Goal: Transaction & Acquisition: Purchase product/service

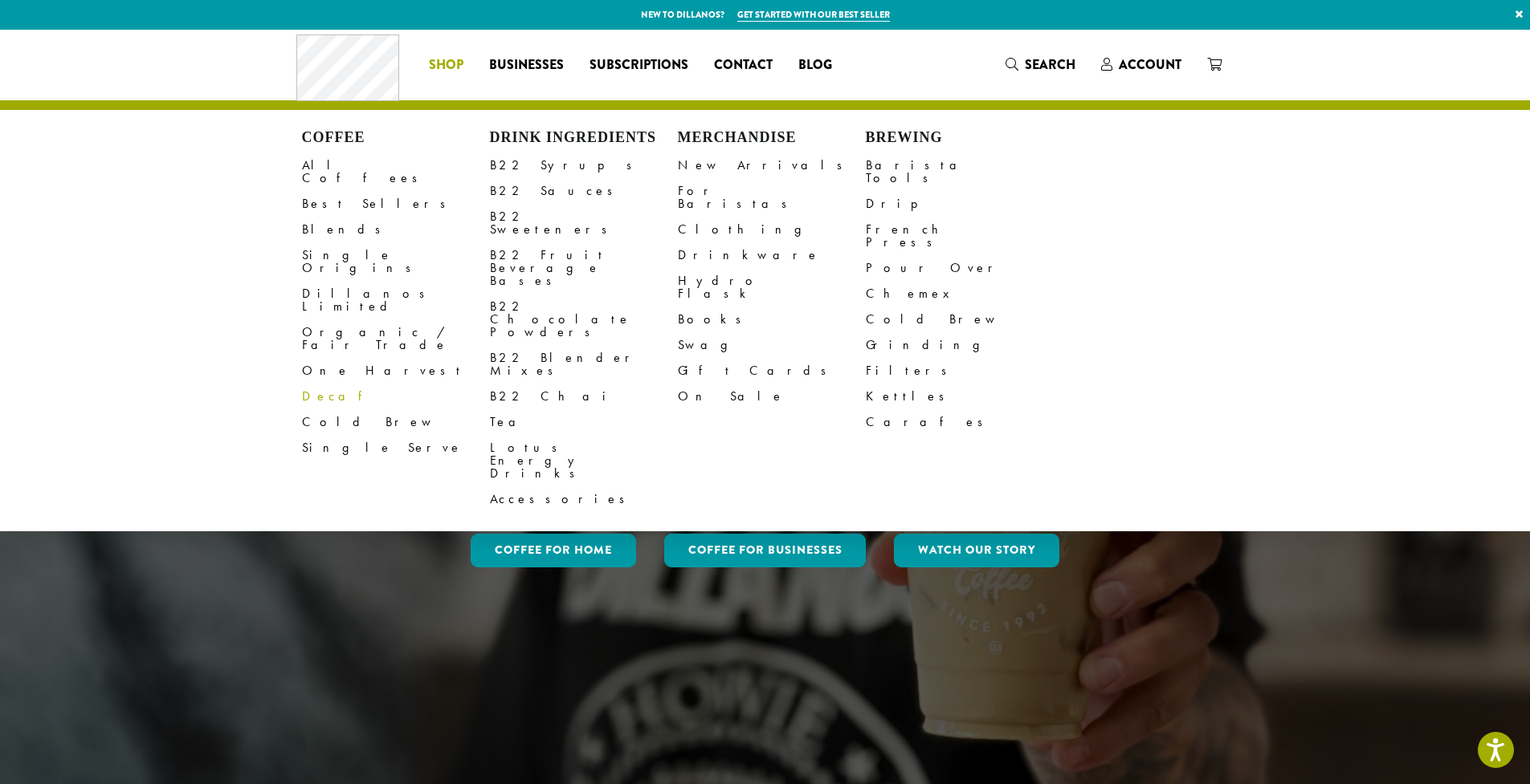
click at [326, 384] on link "Decaf" at bounding box center [396, 397] width 188 height 26
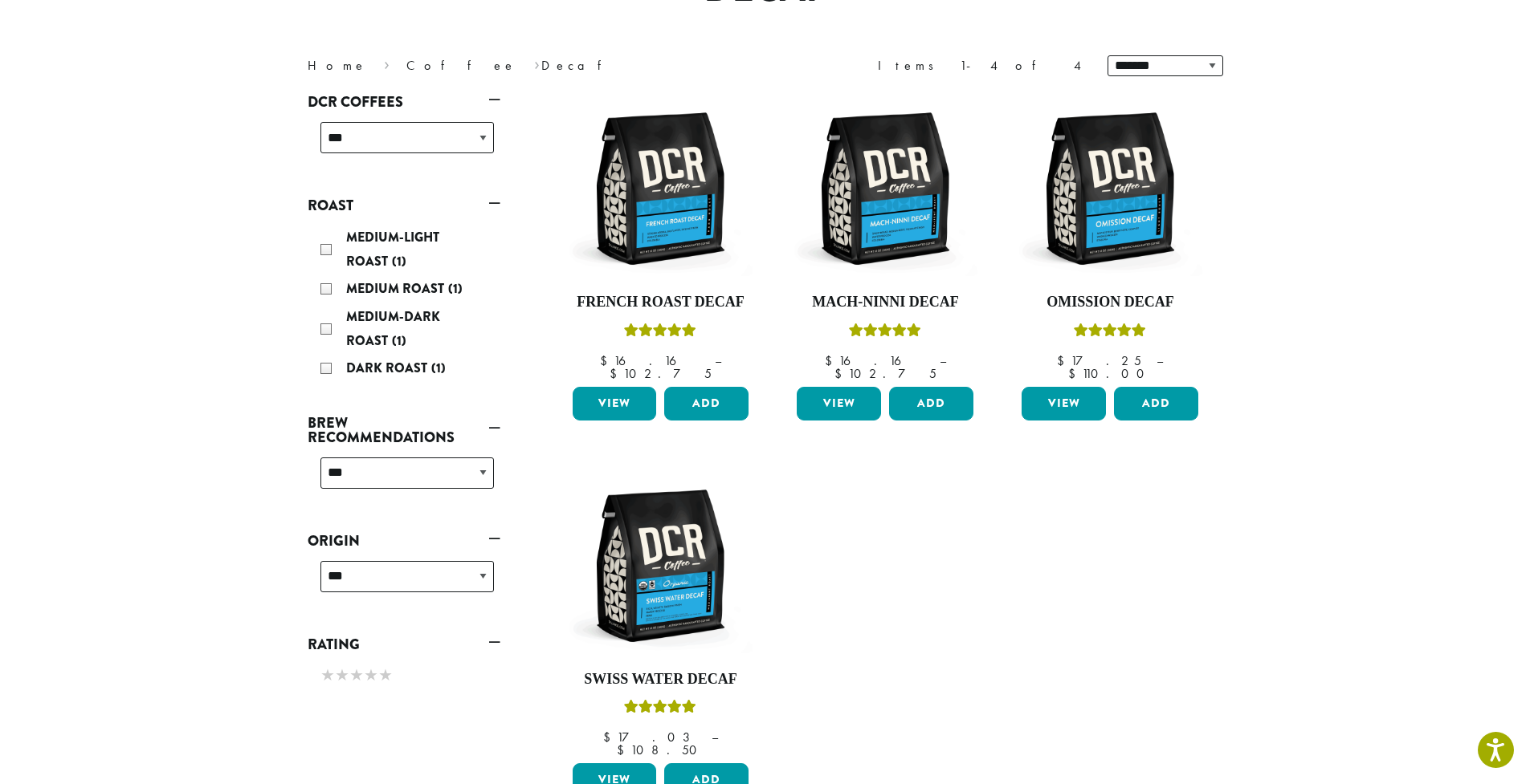
scroll to position [186, 0]
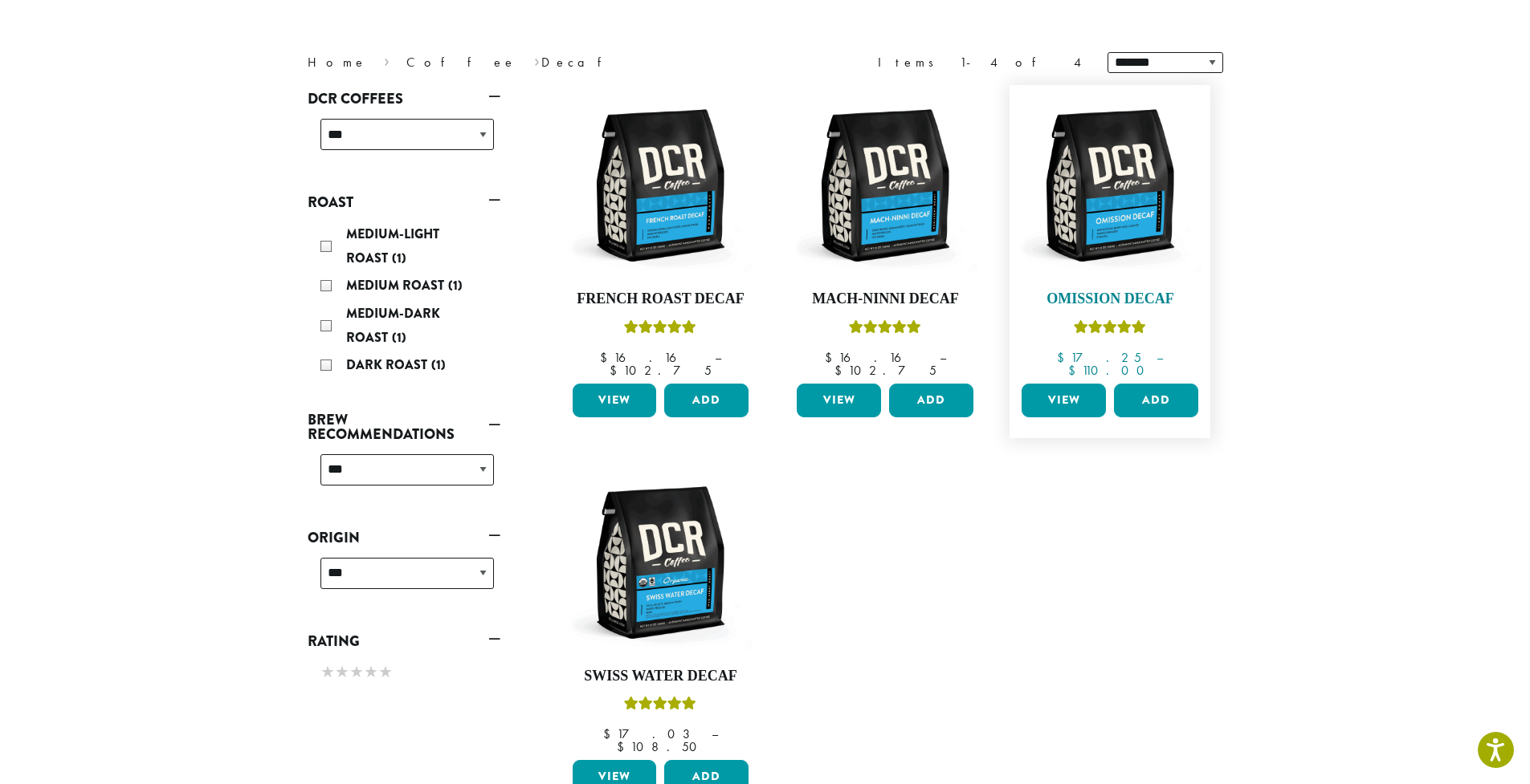
click at [1150, 297] on h4 "Omission Decaf" at bounding box center [1110, 298] width 184 height 17
click at [1140, 291] on h4 "Omission Decaf" at bounding box center [1110, 298] width 184 height 17
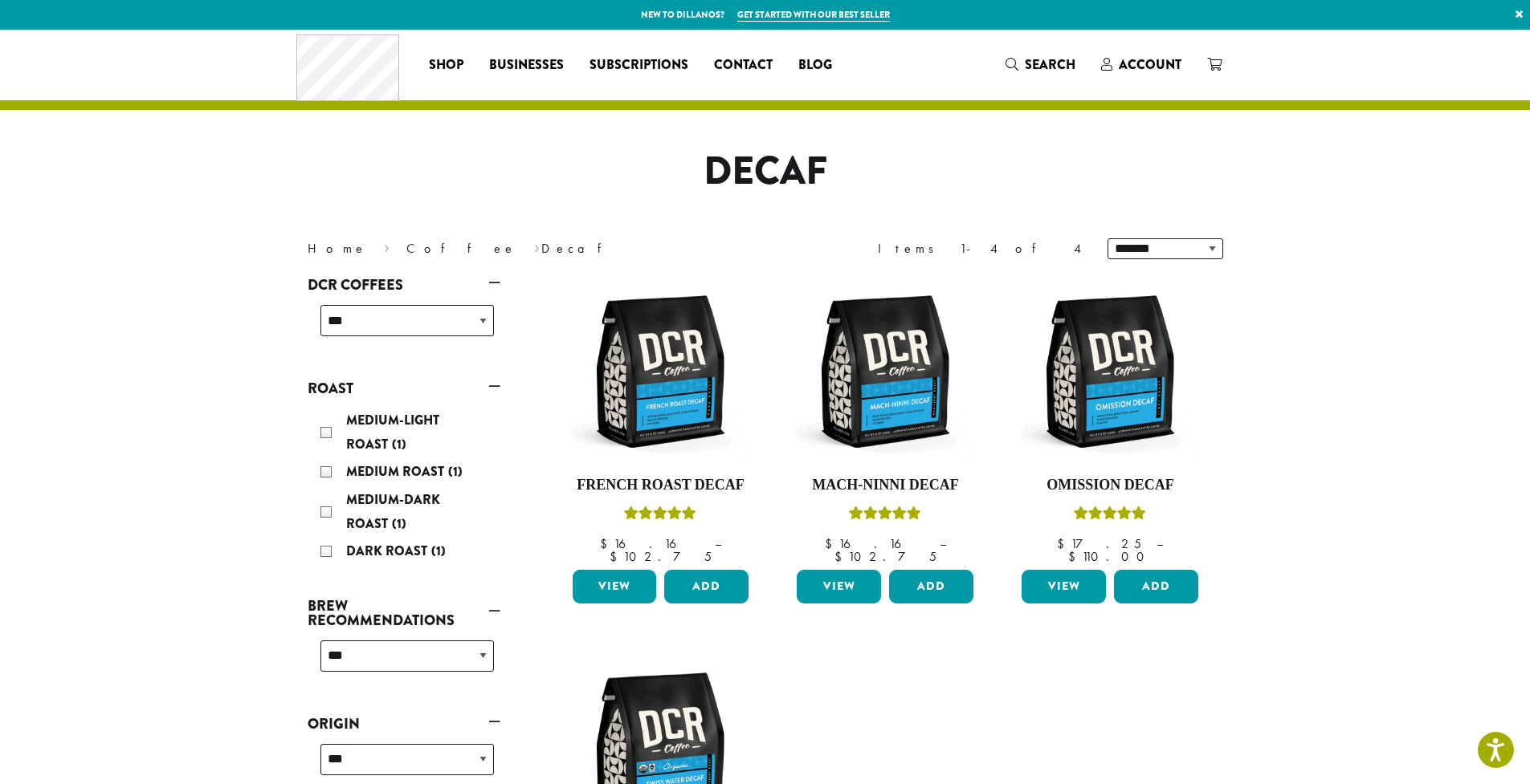
click at [171, 664] on section "**********" at bounding box center [765, 580] width 1530 height 1099
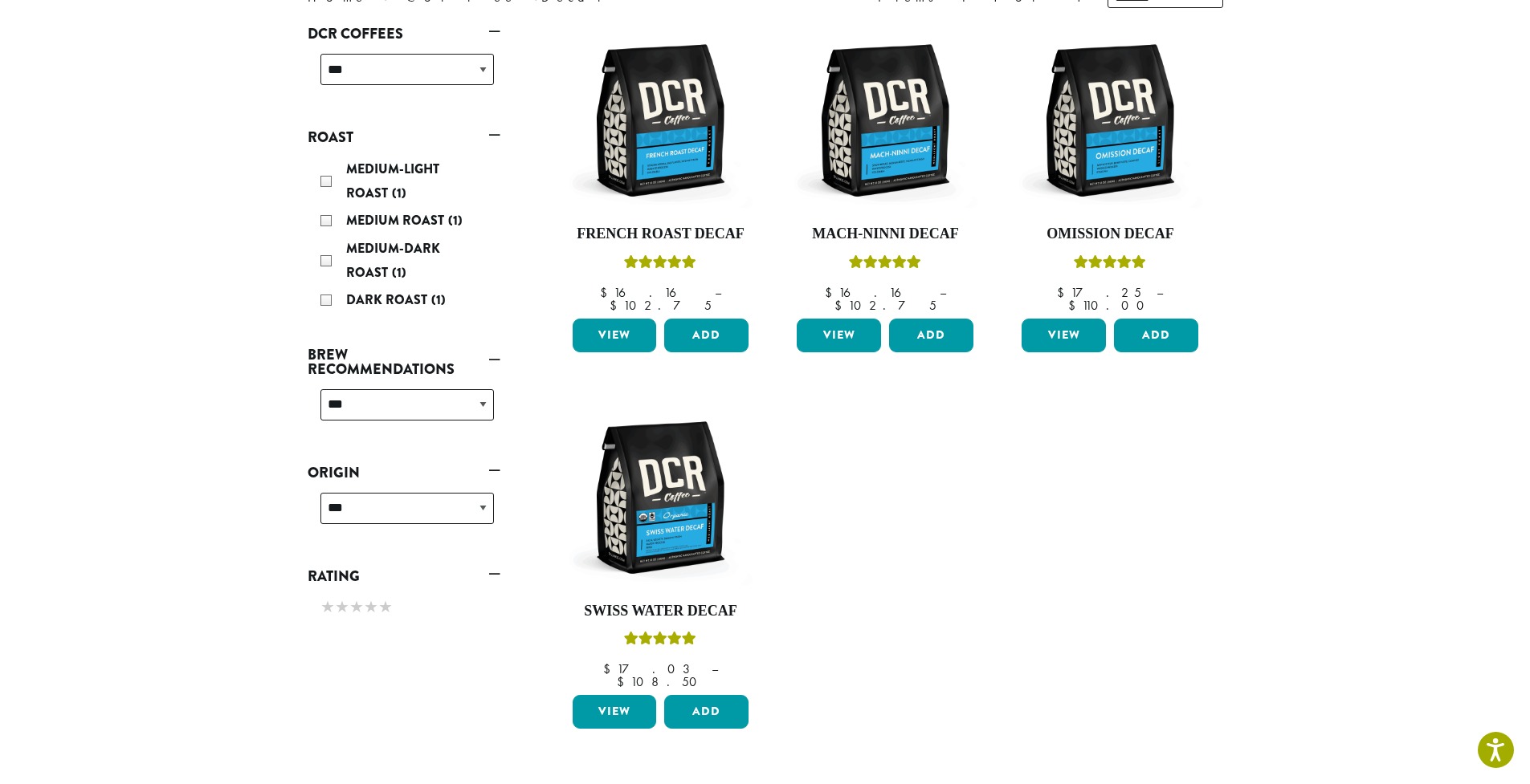
scroll to position [248, 0]
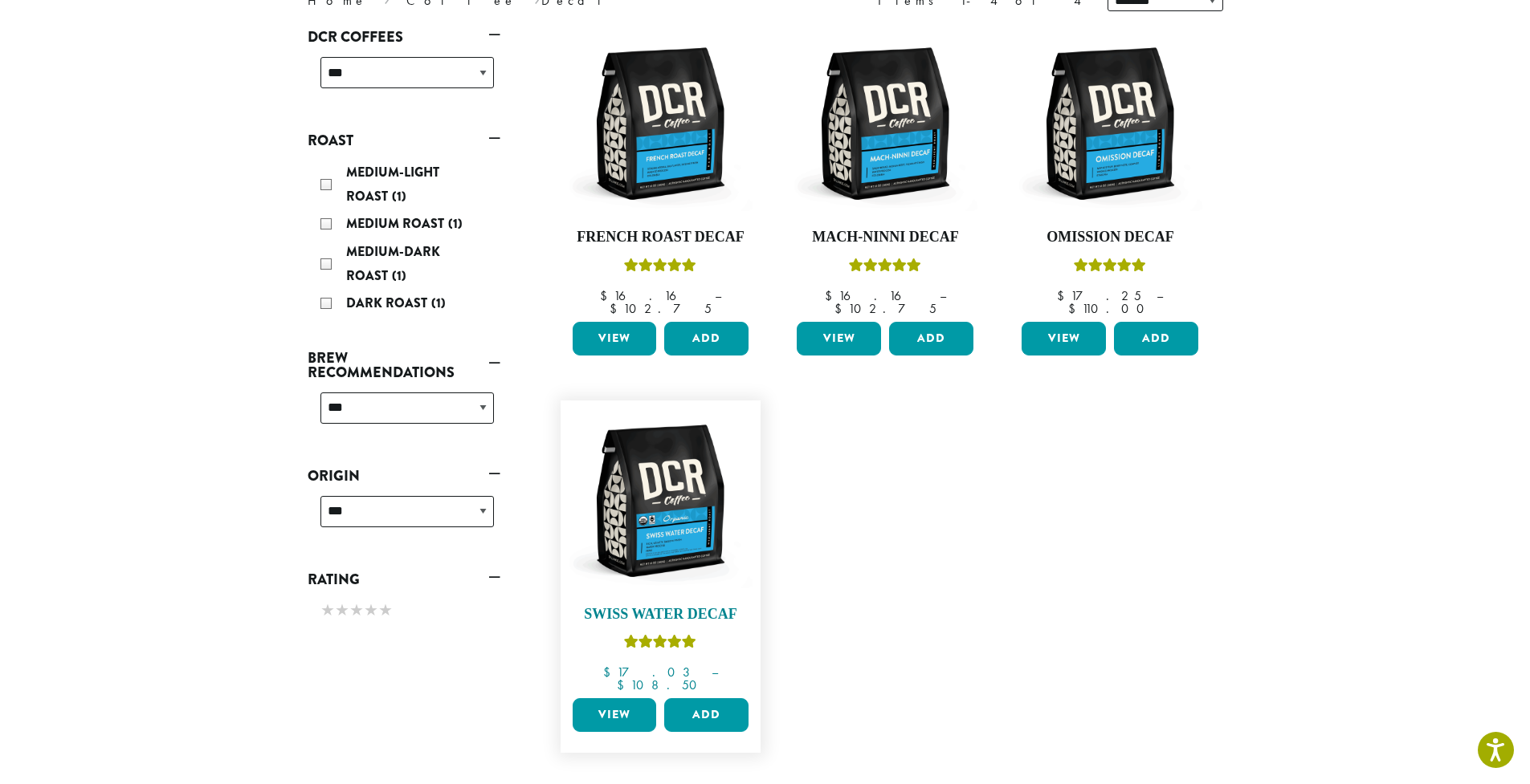
click at [665, 496] on img at bounding box center [660, 501] width 184 height 184
